Goal: Task Accomplishment & Management: Complete application form

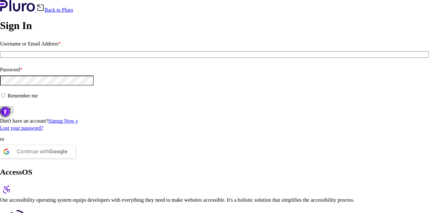
click at [78, 124] on link "Signup Now »" at bounding box center [63, 120] width 30 height 5
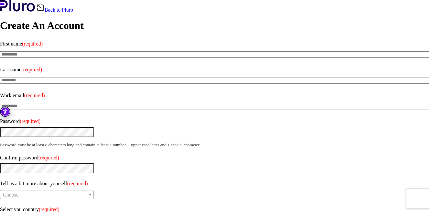
click at [49, 52] on input "First name (required)" at bounding box center [214, 54] width 429 height 6
click at [56, 52] on input "First name (required)" at bounding box center [214, 54] width 429 height 6
click at [53, 77] on input "Last name (required)" at bounding box center [214, 80] width 429 height 6
click at [60, 103] on input "Work email (required)" at bounding box center [214, 106] width 429 height 6
